Goal: Ask a question

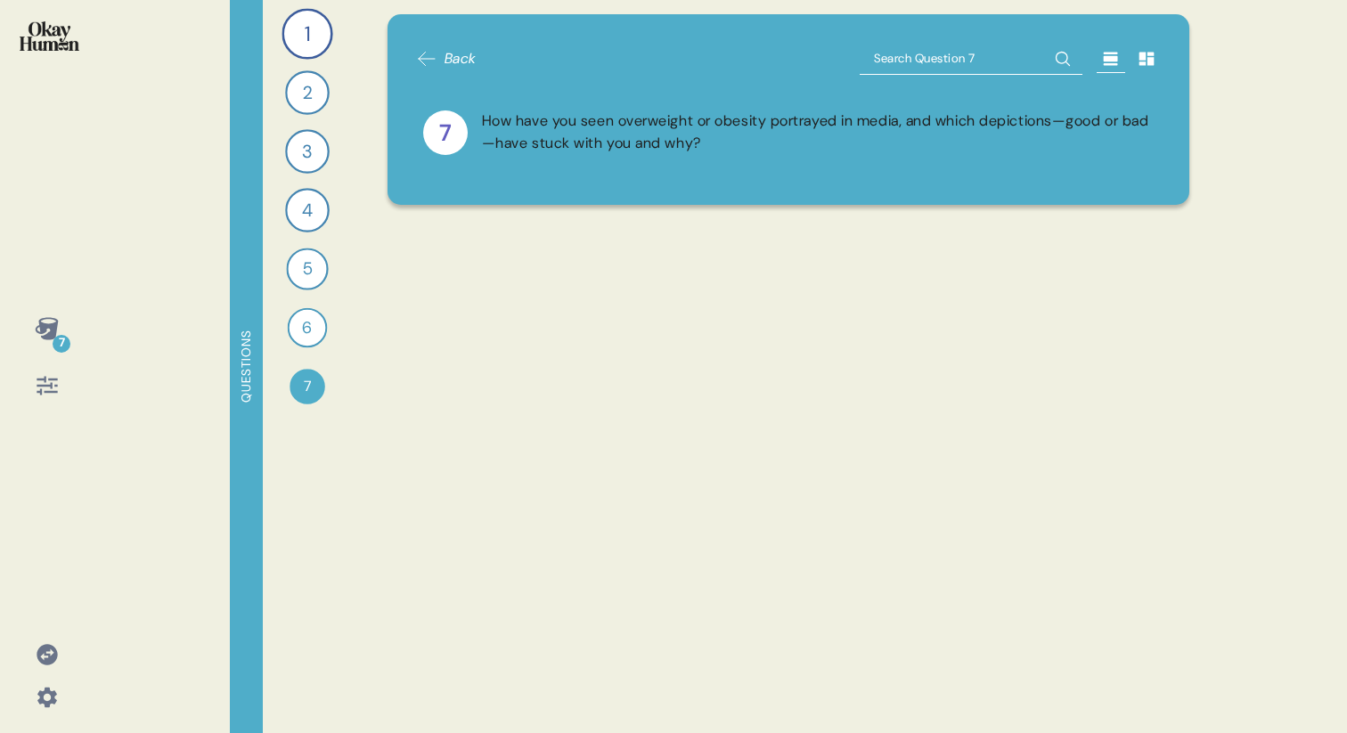
scroll to position [5622, 0]
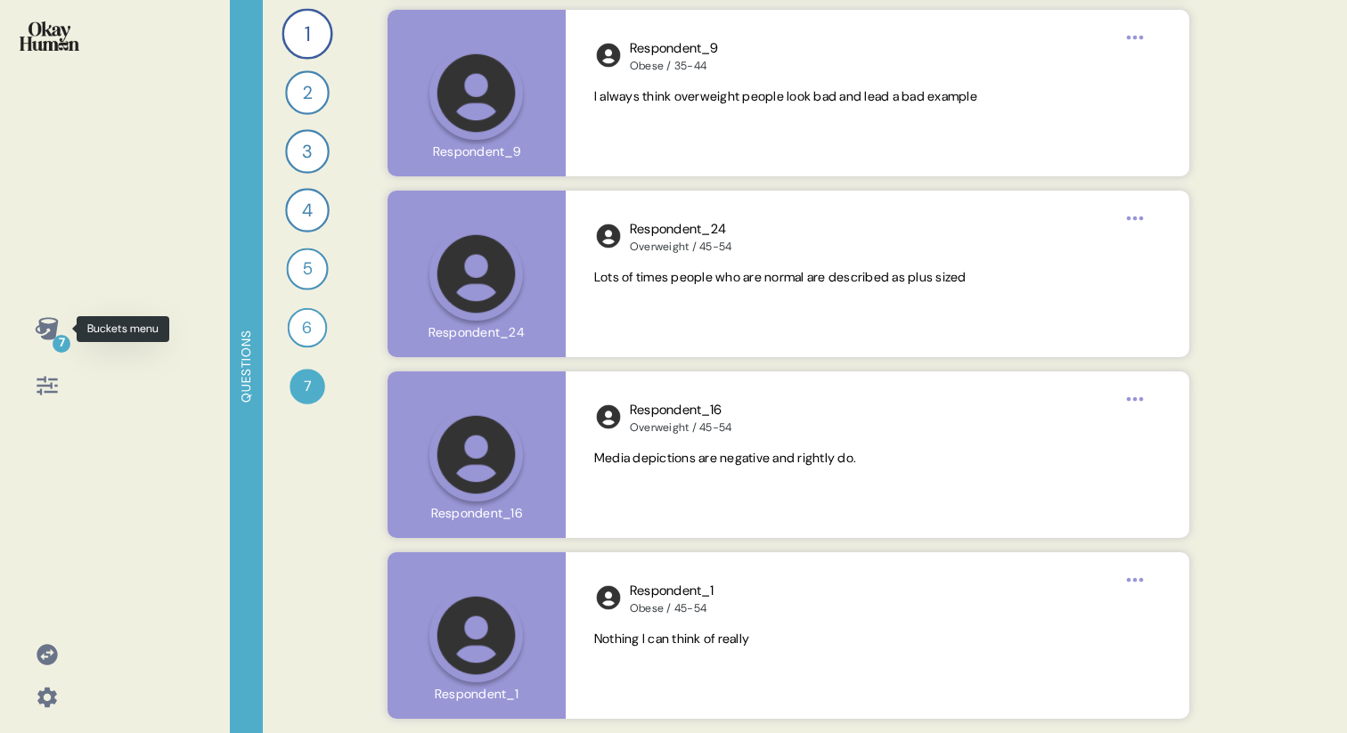
click at [45, 335] on icon at bounding box center [46, 328] width 23 height 22
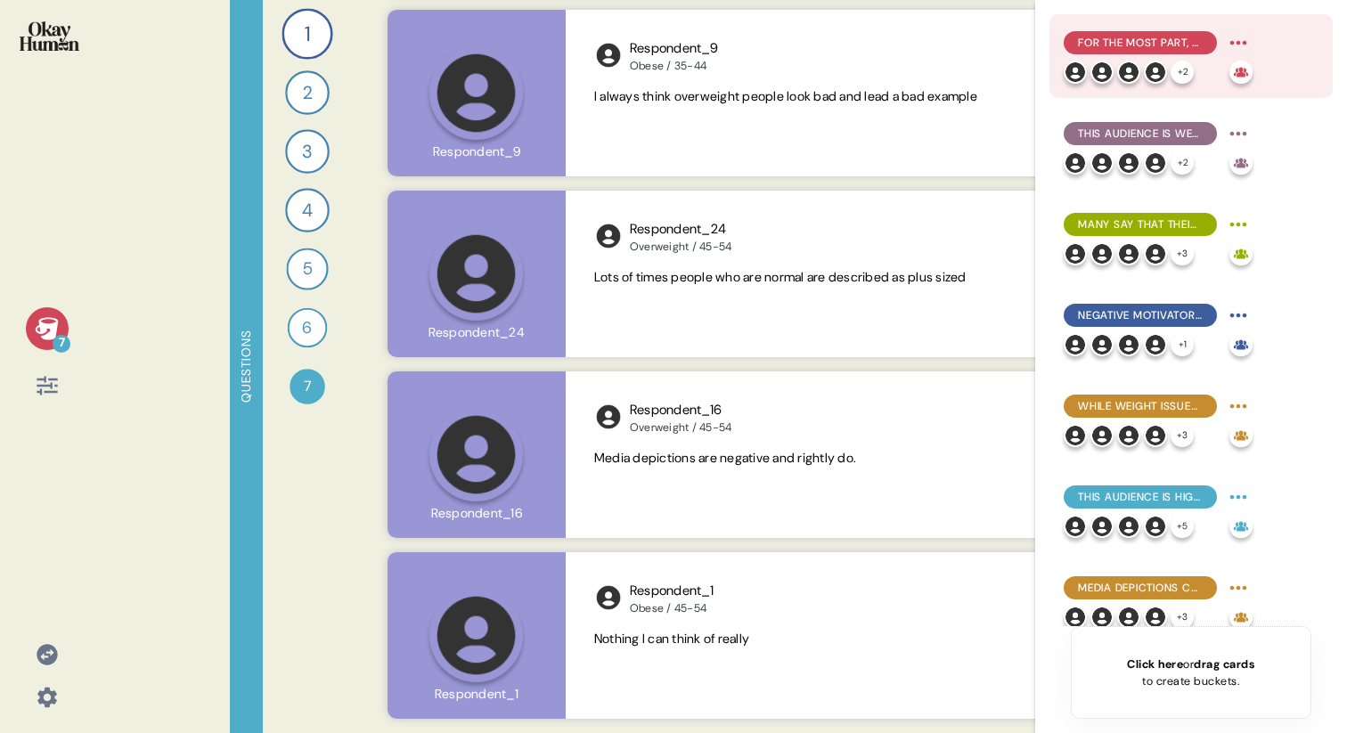
click at [1099, 37] on span "For the most part, they explain obesity in simplistic terms emphasizing persona…" at bounding box center [1140, 43] width 125 height 16
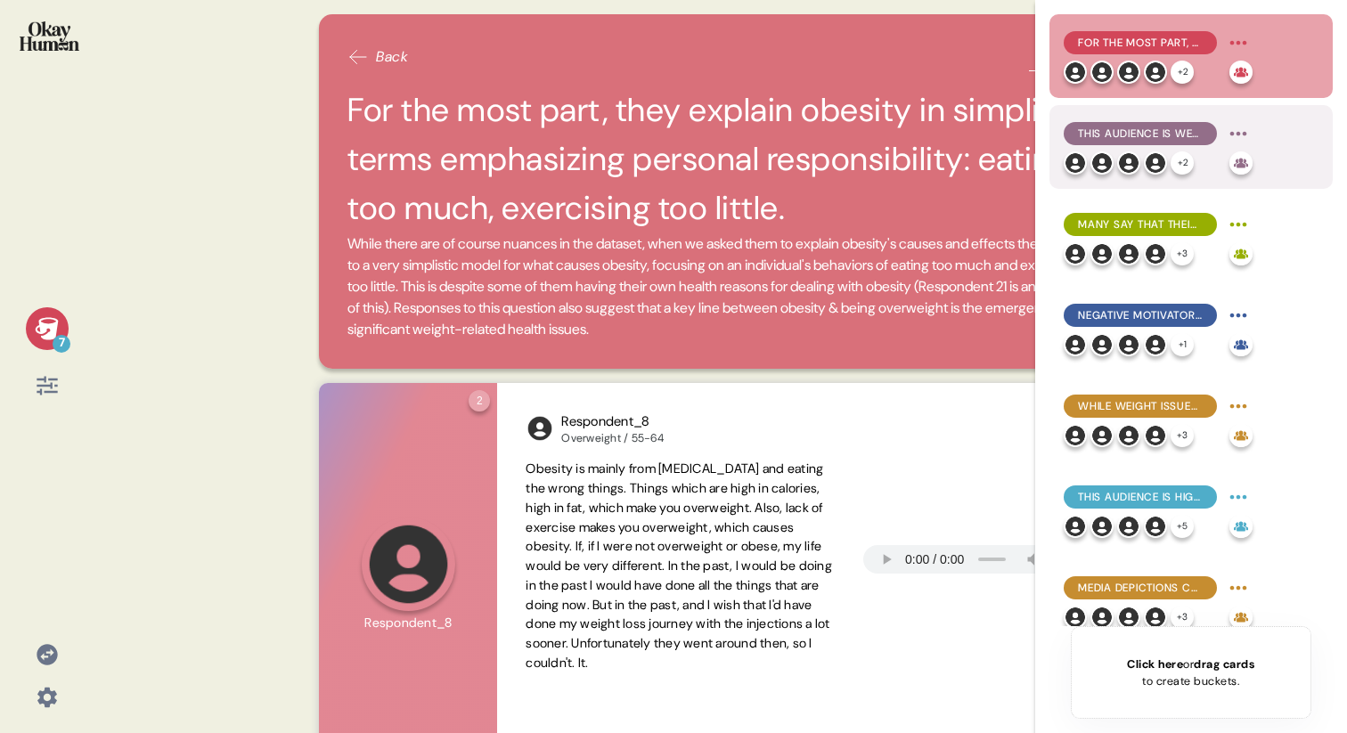
click at [1109, 132] on span "This audience is well aware of the physical health issues related to being over…" at bounding box center [1140, 134] width 125 height 16
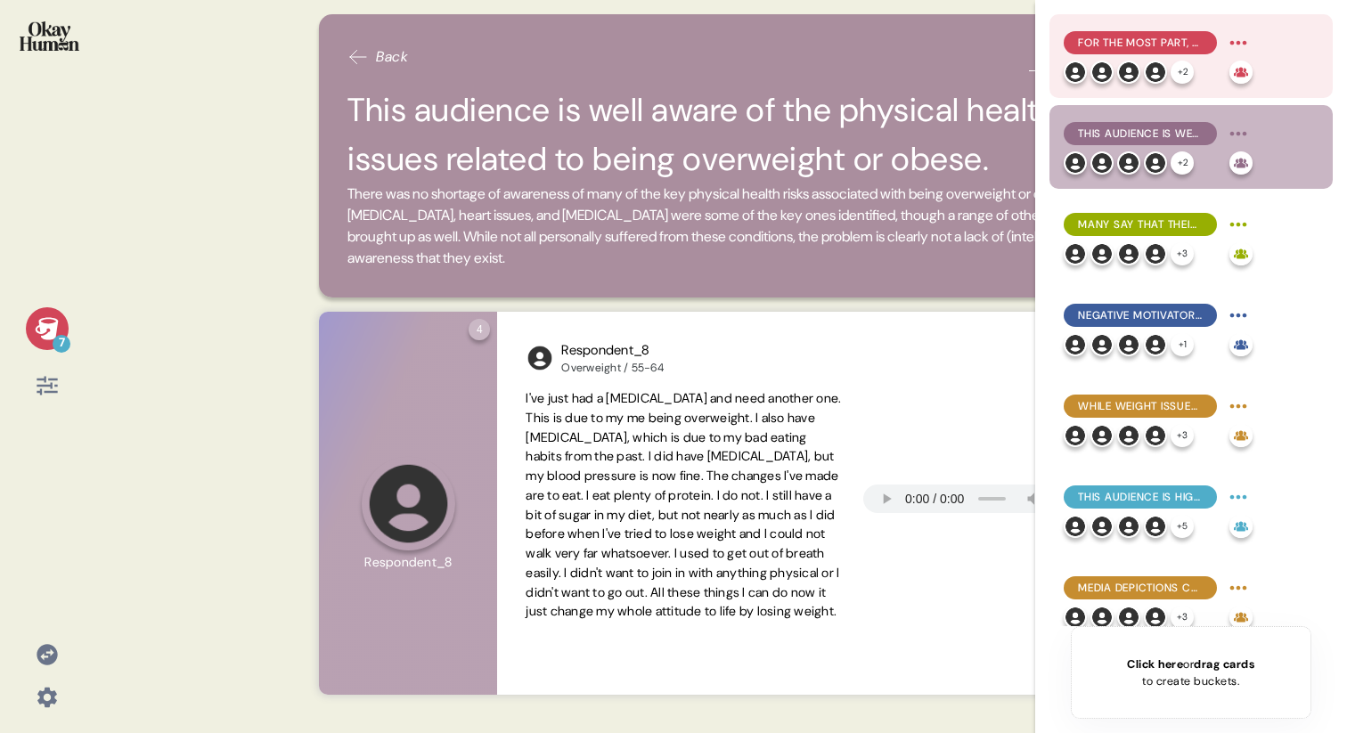
click at [1116, 36] on span "For the most part, they explain obesity in simplistic terms emphasizing persona…" at bounding box center [1140, 43] width 125 height 16
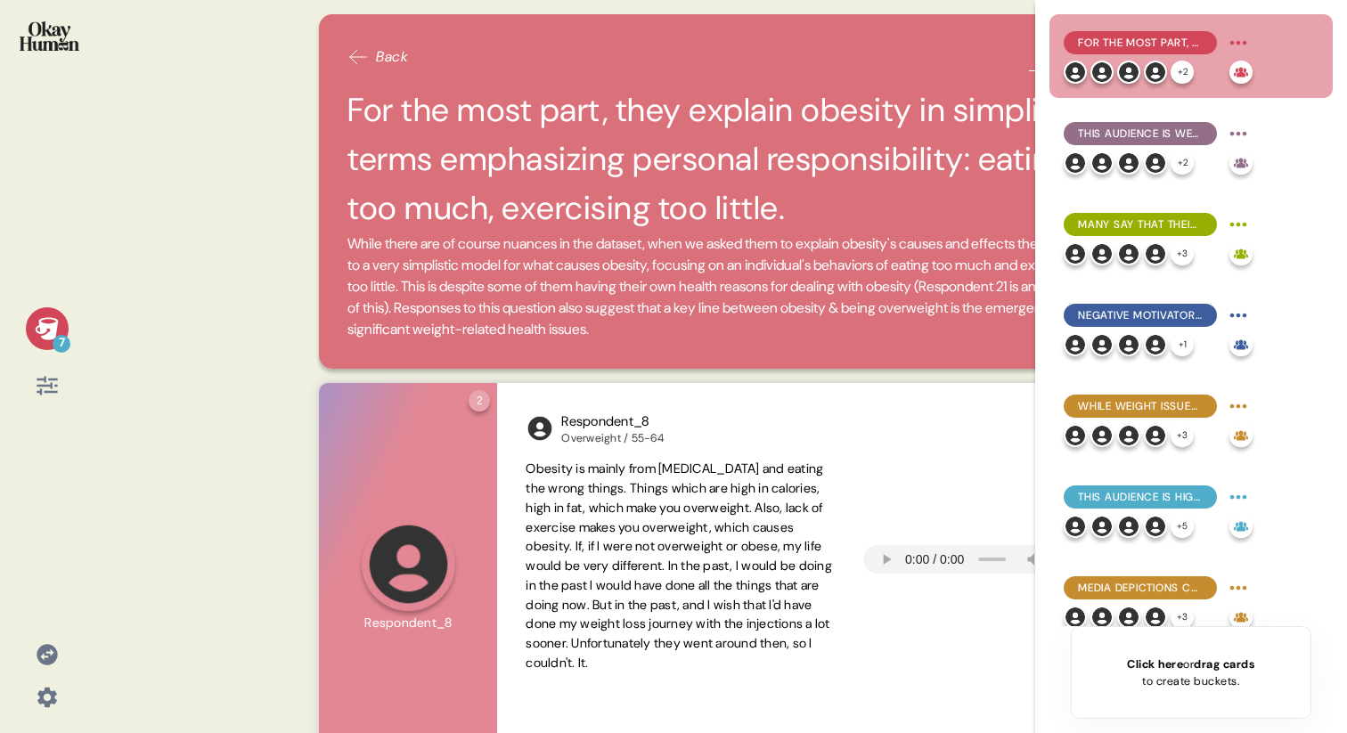
click at [108, 178] on div "7 Back For the most part, they explain obesity in simplistic terms emphasizing …" at bounding box center [673, 366] width 1347 height 733
click at [59, 322] on icon at bounding box center [47, 328] width 25 height 25
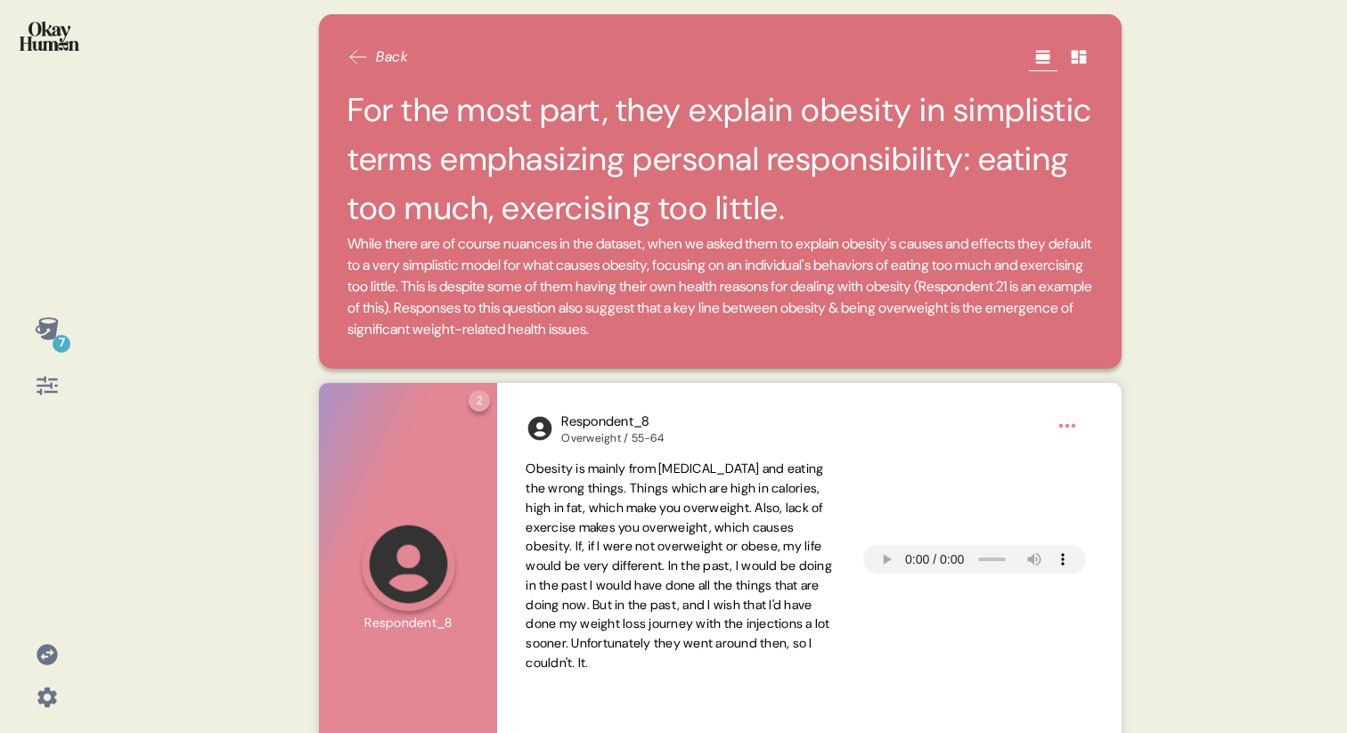
click at [51, 336] on icon at bounding box center [46, 328] width 23 height 22
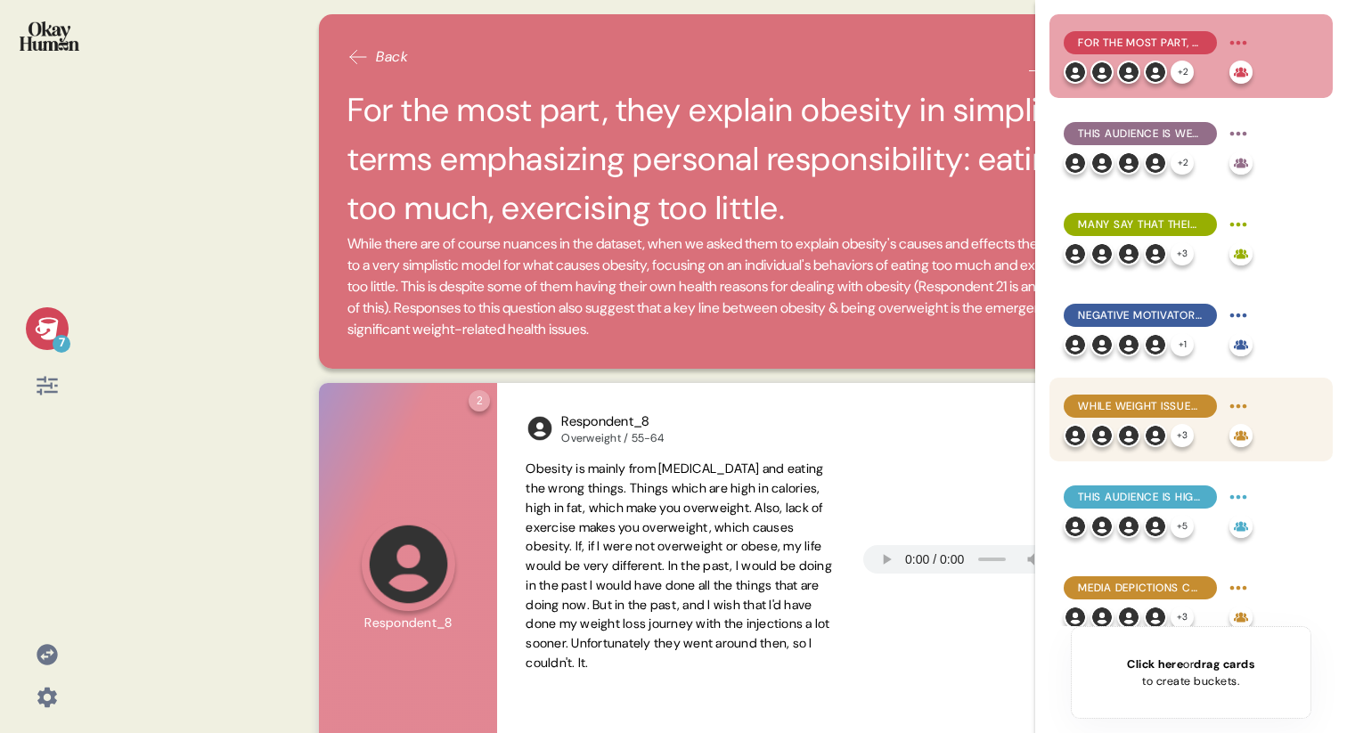
click at [1117, 406] on span "While weight issues are often a lifelong problem, many say up-and-down cycles a…" at bounding box center [1140, 406] width 125 height 16
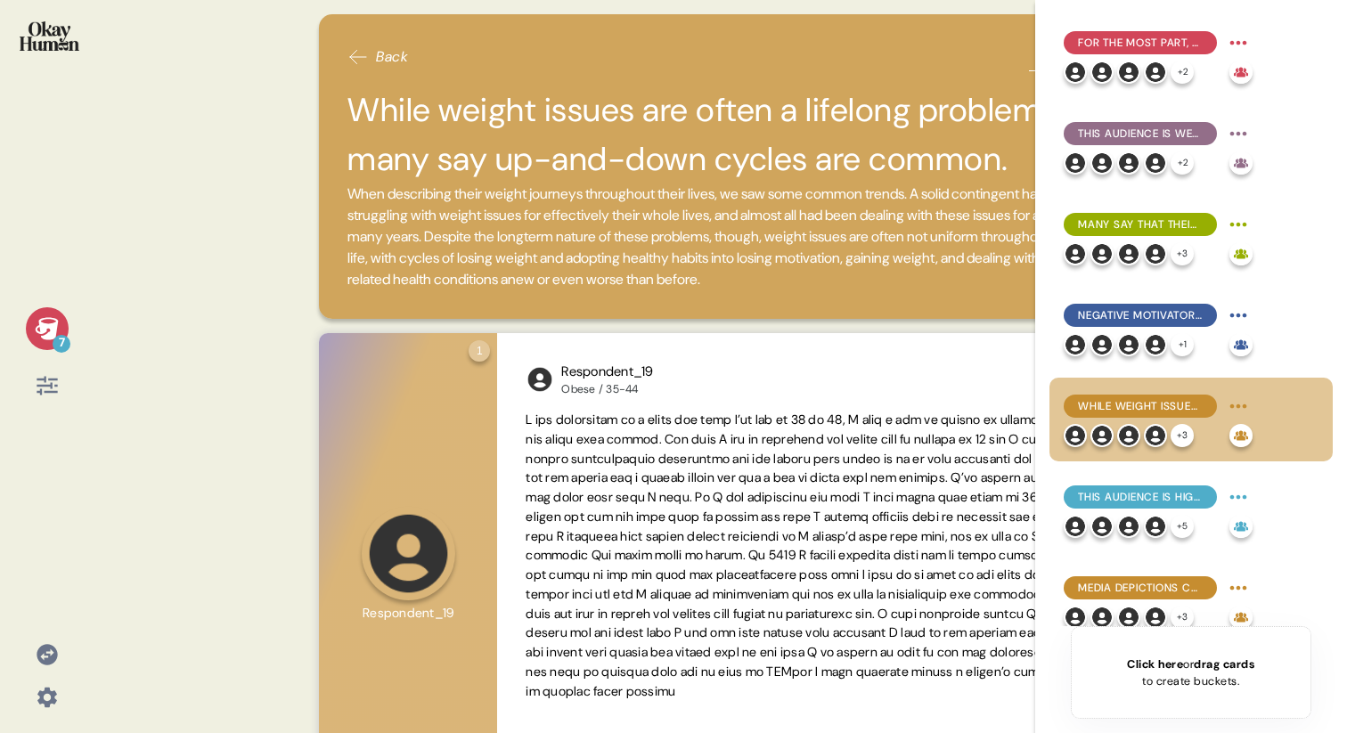
click at [36, 333] on icon at bounding box center [47, 328] width 25 height 25
